Goal: Transaction & Acquisition: Purchase product/service

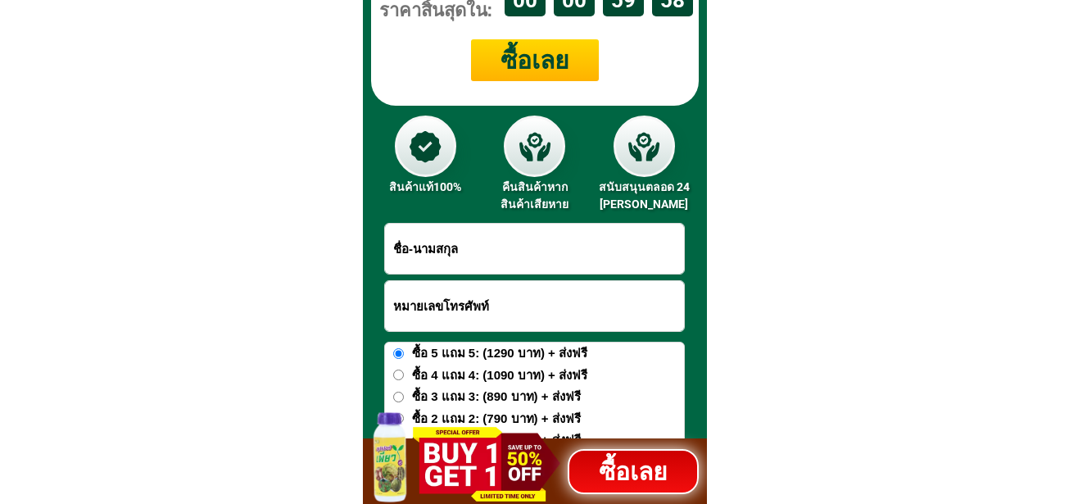
scroll to position [6703, 0]
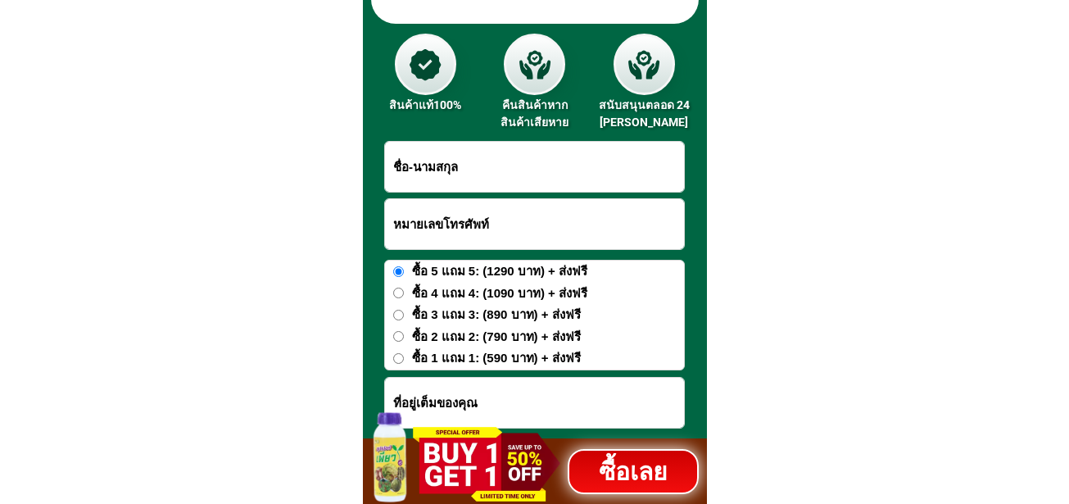
click at [512, 173] on input "Input full_name" at bounding box center [534, 167] width 299 height 50
type input "Test"
drag, startPoint x: 429, startPoint y: 174, endPoint x: 382, endPoint y: 200, distance: 53.5
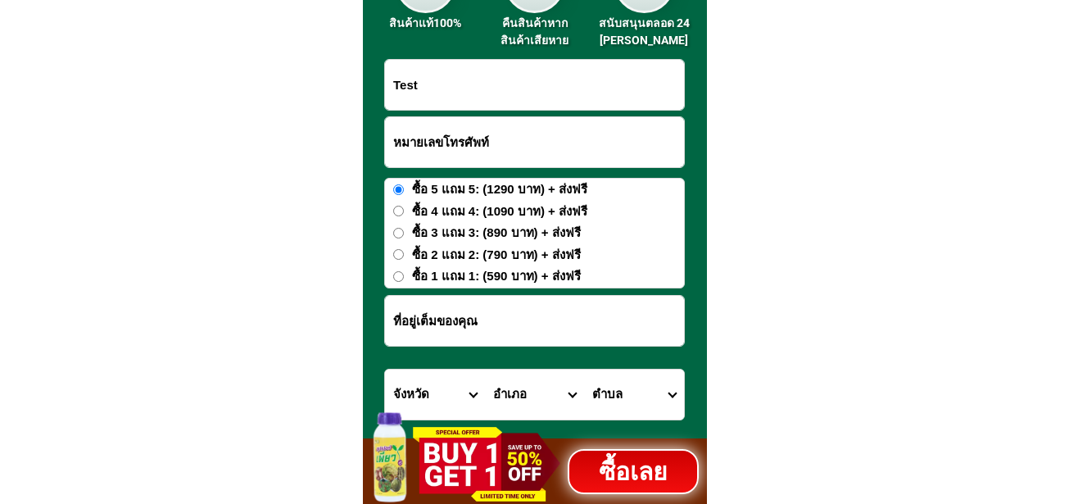
scroll to position [6948, 0]
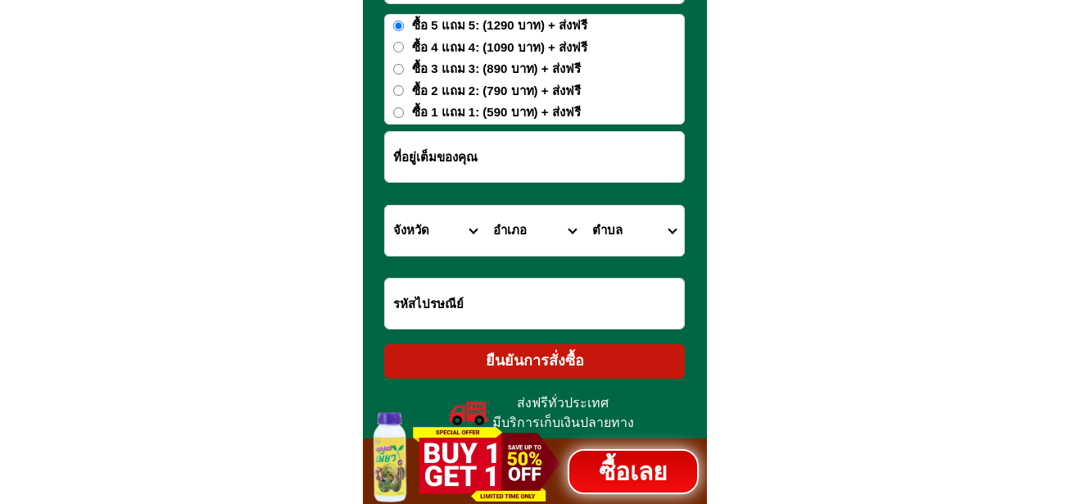
click at [428, 140] on input "Input address" at bounding box center [534, 157] width 299 height 50
paste input "Test"
type input "Test"
click at [430, 305] on input "Input LANDMARKOFLOCATION" at bounding box center [534, 303] width 299 height 50
paste input "Test"
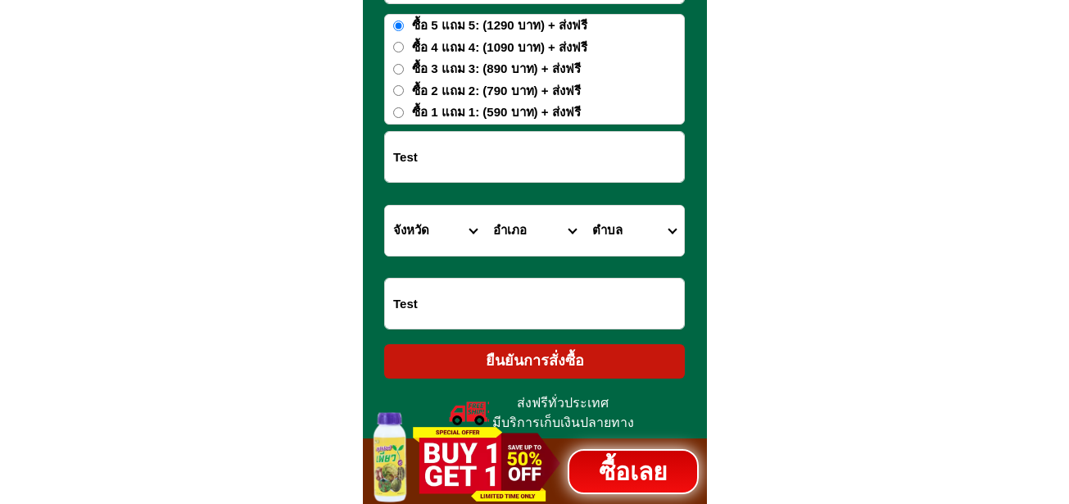
scroll to position [6784, 0]
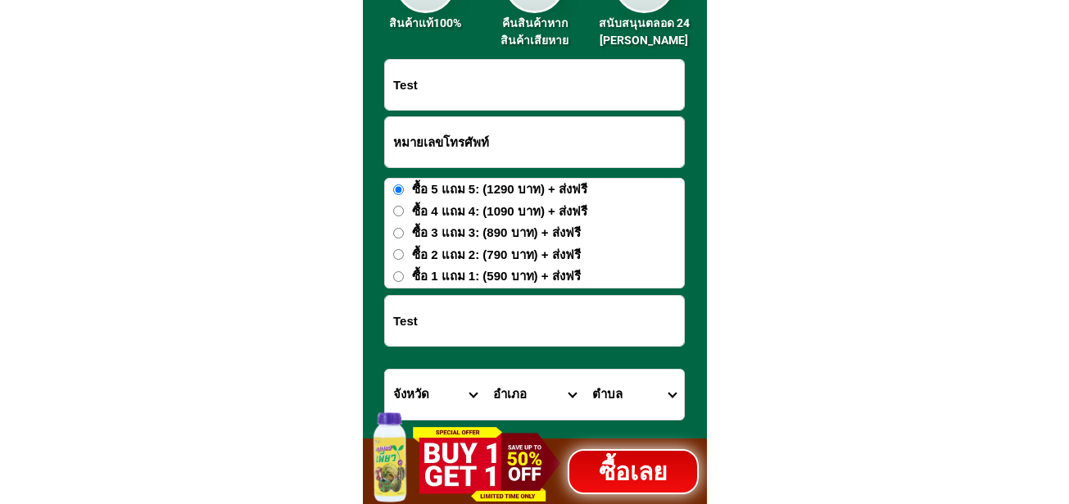
type input "Test"
click at [453, 160] on input "Input phone_number" at bounding box center [534, 142] width 299 height 50
type input "09876543210"
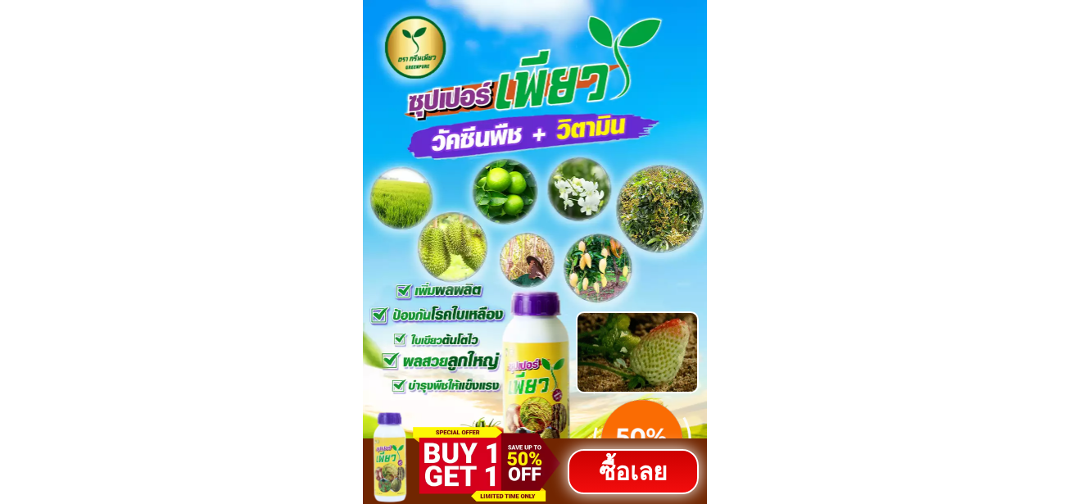
click at [611, 485] on h1 "ซื้อเลย" at bounding box center [633, 471] width 131 height 37
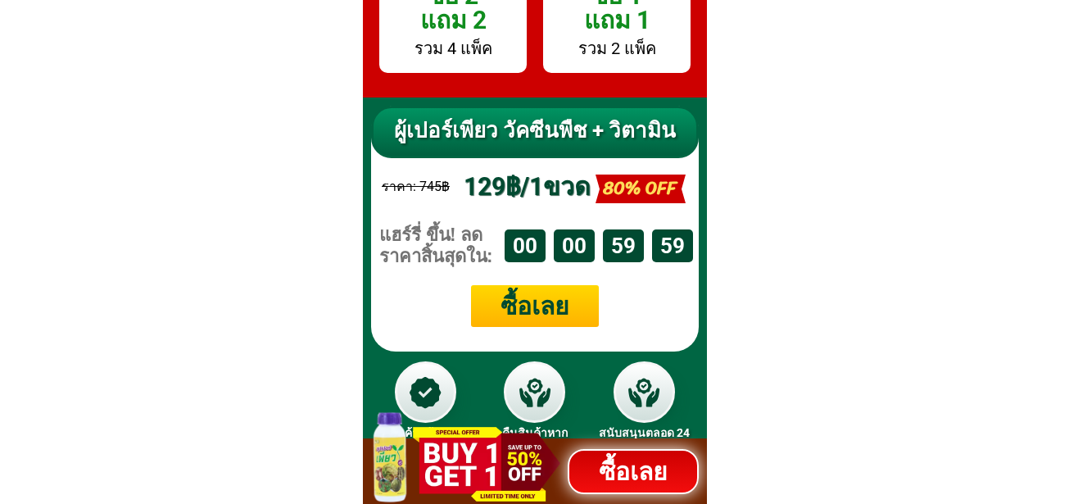
scroll to position [6621, 0]
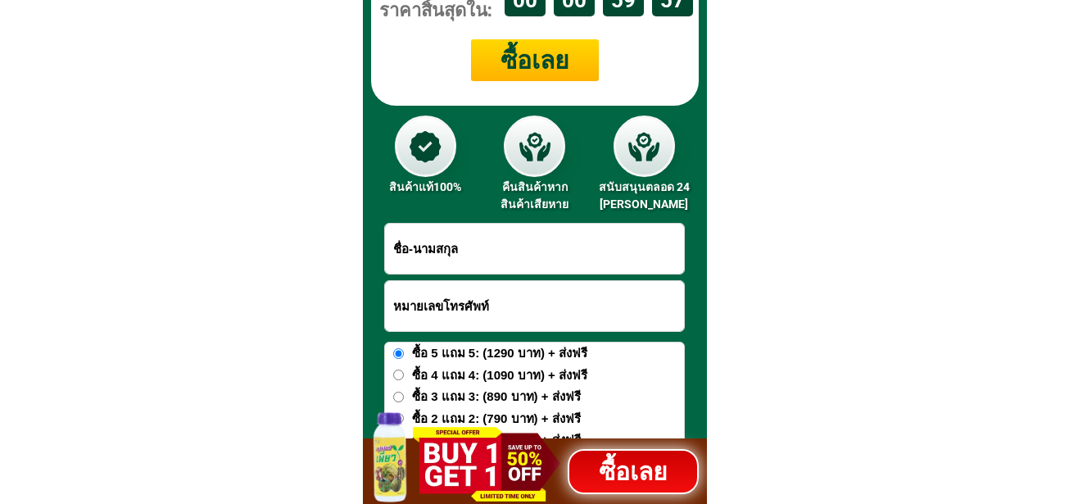
click at [526, 252] on input "Input full_name" at bounding box center [534, 249] width 299 height 50
type input "Test"
click at [482, 297] on input "Input phone_number" at bounding box center [534, 306] width 299 height 50
type input "09876543210"
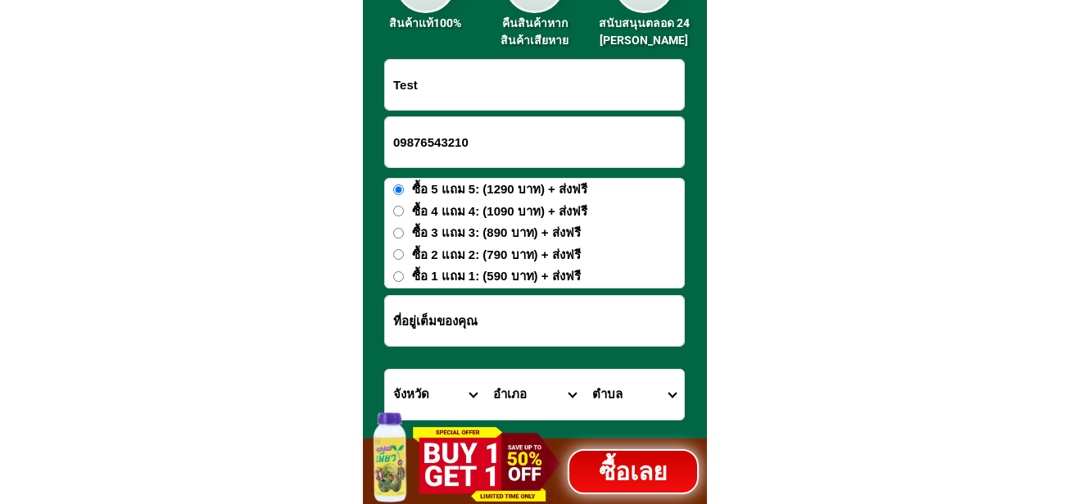
scroll to position [6866, 0]
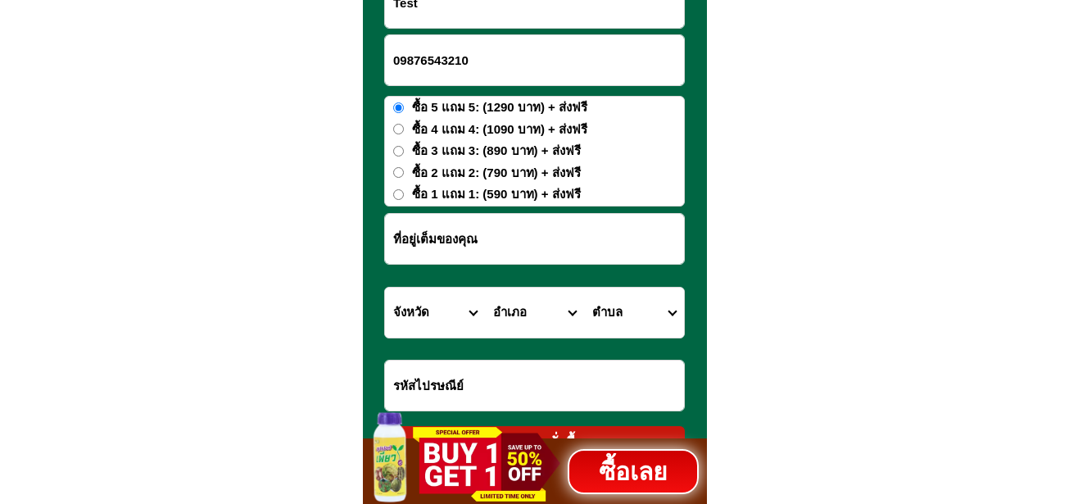
click at [504, 243] on input "Input address" at bounding box center [534, 239] width 299 height 50
type input "test"
drag, startPoint x: 428, startPoint y: 385, endPoint x: 436, endPoint y: 381, distance: 9.2
click at [428, 385] on input "Input LANDMARKOFLOCATION" at bounding box center [534, 385] width 299 height 50
type input "test"
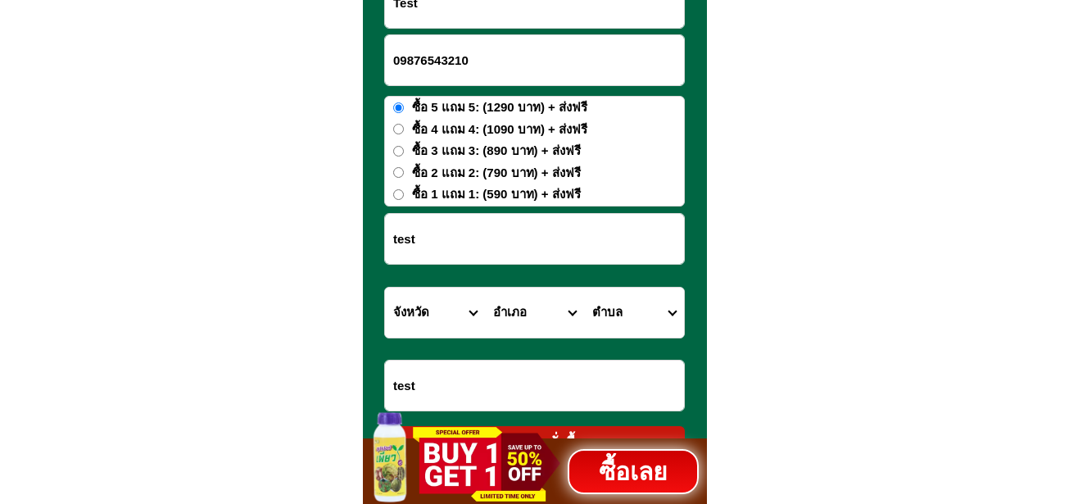
click at [424, 334] on select "จังหวัด กระบี่/ Krabi กรุงเทพมหานคร/ [GEOGRAPHIC_DATA] กาญจนบุรี/ [GEOGRAPHIC_D…" at bounding box center [435, 312] width 100 height 50
select select "66_R1908773"
click at [385, 287] on select "จังหวัด กระบี่/ Krabi กรุงเทพมหานคร/ [GEOGRAPHIC_DATA] กาญจนบุรี/ [GEOGRAPHIC_D…" at bounding box center [435, 312] width 100 height 50
click at [518, 309] on select "อำเภอ เกาะจันทร์/ Ko Chan เกาะสีชัง/ Ko Si Chang บ่อทอง/ Bo Thong บางละมุง/ Ban…" at bounding box center [535, 312] width 100 height 50
click at [485, 287] on select "อำเภอ เกาะจันทร์/ Ko Chan เกาะสีชัง/ Ko Si Chang บ่อทอง/ Bo Thong บางละมุง/ Ban…" at bounding box center [535, 312] width 100 height 50
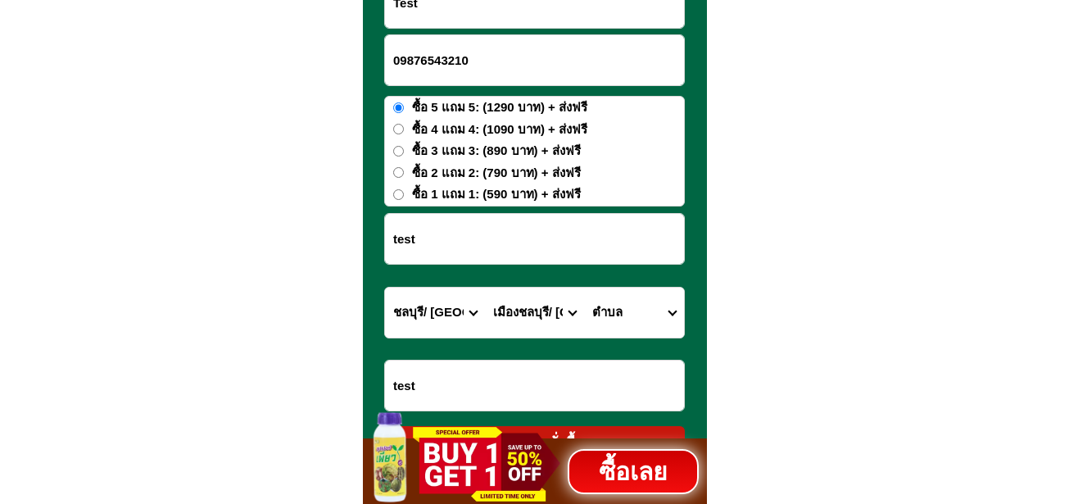
click at [558, 309] on select "อำเภอ เกาะจันทร์/ Ko Chan เกาะสีชัง/ Ko Si Chang บ่อทอง/ Bo Thong บางละมุง/ Ban…" at bounding box center [535, 312] width 100 height 50
select select "66_R452"
click at [485, 287] on select "อำเภอ เกาะจันทร์/ Ko Chan เกาะสีชัง/ Ko Si Chang บ่อทอง/ Bo Thong บางละมุง/ Ban…" at bounding box center [535, 312] width 100 height 50
click at [440, 302] on select "จังหวัด กระบี่/ Krabi กรุงเทพมหานคร/ [GEOGRAPHIC_DATA] กาญจนบุรี/ [GEOGRAPHIC_D…" at bounding box center [435, 312] width 100 height 50
select select "66_R92277"
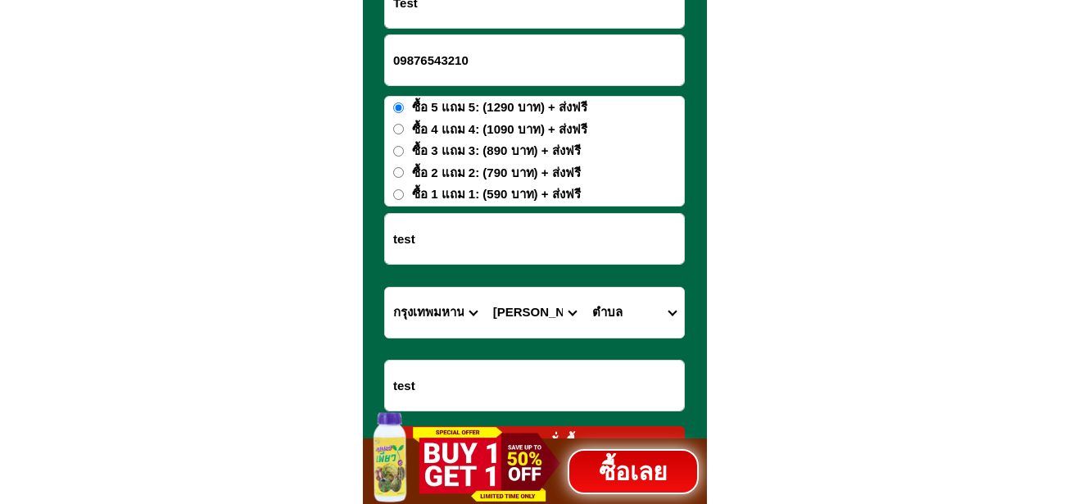
click at [385, 287] on select "จังหวัด กระบี่/ Krabi กรุงเทพมหานคร/ [GEOGRAPHIC_DATA] กาญจนบุรี/ [GEOGRAPHIC_D…" at bounding box center [435, 312] width 100 height 50
click at [499, 310] on select "อำเภอ คลองเตย/ Khlong Toei คลองสาน/ [GEOGRAPHIC_DATA][PERSON_NAME]/ Khan Na Yao…" at bounding box center [535, 312] width 100 height 50
select select "66_R3147104"
click at [485, 287] on select "อำเภอ คลองเตย/ Khlong Toei คลองสาน/ [GEOGRAPHIC_DATA][PERSON_NAME]/ Khan Na Yao…" at bounding box center [535, 312] width 100 height 50
click at [612, 309] on select "ตำบล ทุ่งครุ/ [GEOGRAPHIC_DATA] บางมด/ [GEOGRAPHIC_DATA]" at bounding box center [634, 312] width 100 height 50
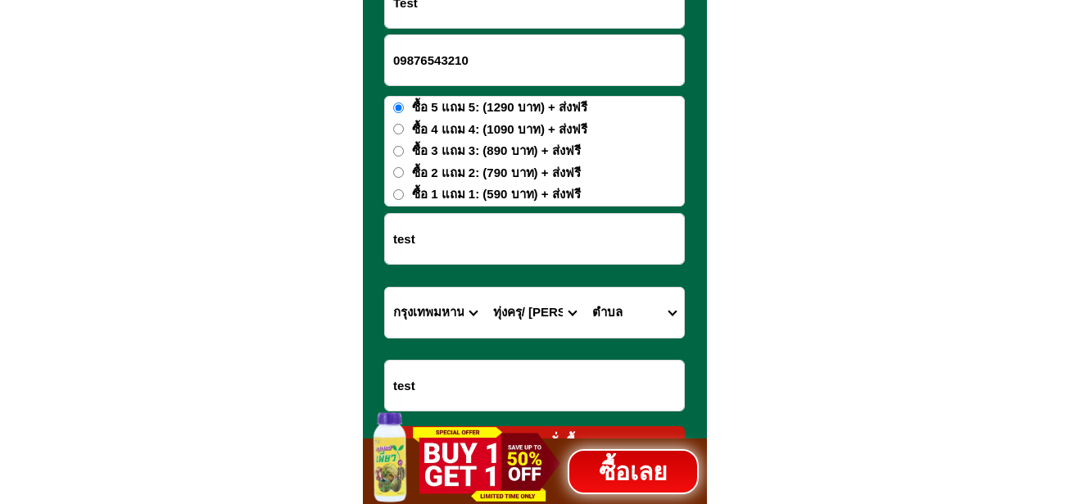
select select "66_R0000038"
click at [584, 287] on select "ตำบล ทุ่งครุ/ [GEOGRAPHIC_DATA] บางมด/ [GEOGRAPHIC_DATA]" at bounding box center [634, 312] width 100 height 50
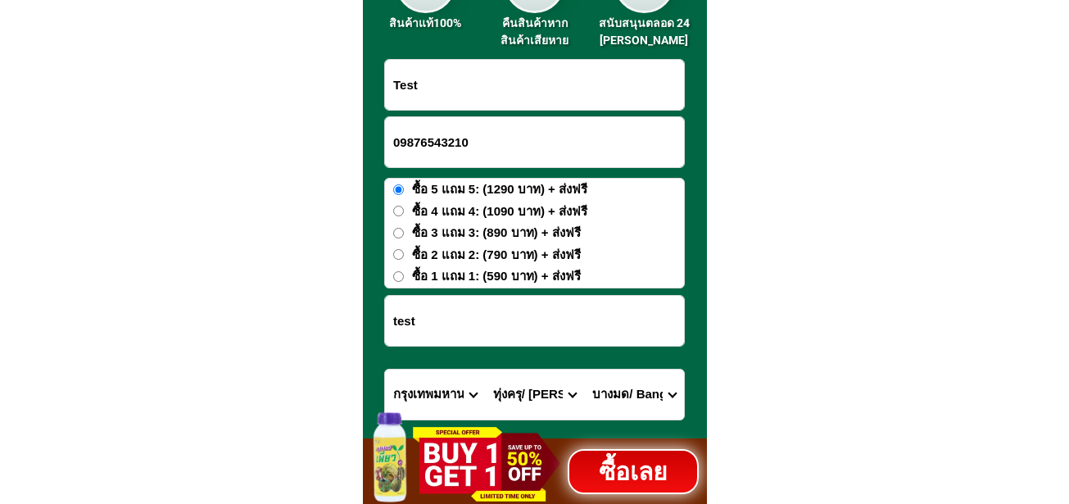
scroll to position [6948, 0]
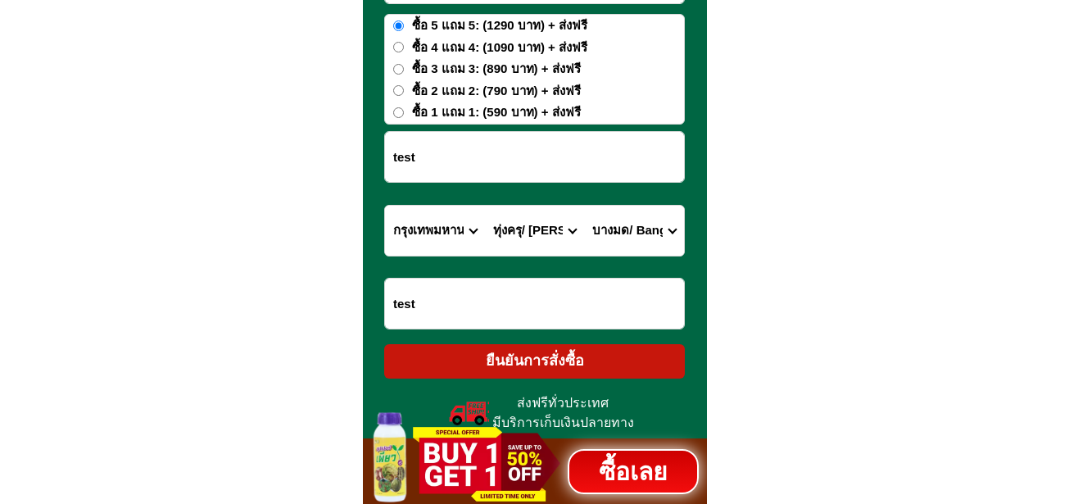
click at [544, 369] on div "ยืนยันการสั่งซื้อ" at bounding box center [534, 361] width 301 height 22
type input "Test"
radio input "true"
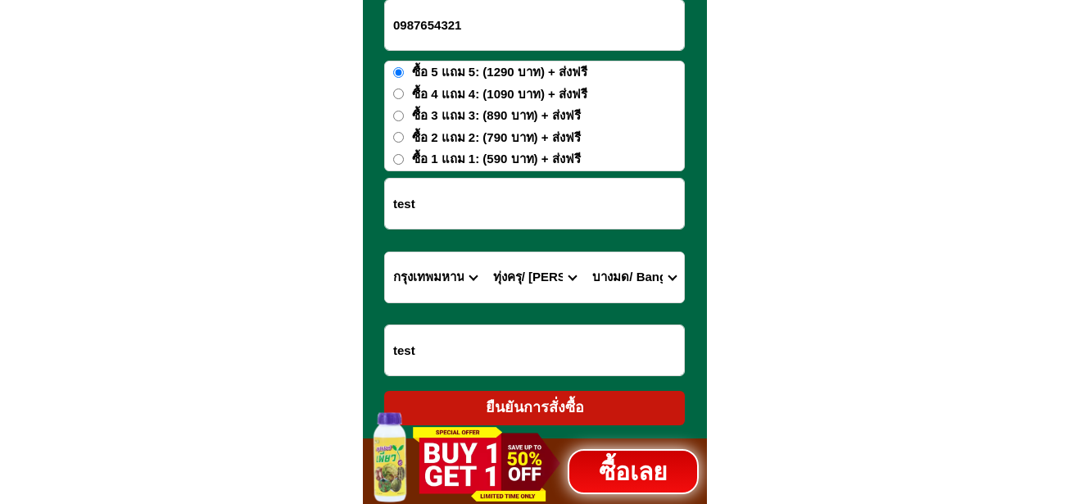
scroll to position [6902, 0]
type input "0987654321"
drag, startPoint x: 533, startPoint y: 398, endPoint x: 552, endPoint y: 364, distance: 38.5
click at [533, 399] on div "ยืนยันการสั่งซื้อ" at bounding box center [534, 407] width 301 height 22
radio input "true"
